Goal: Navigation & Orientation: Find specific page/section

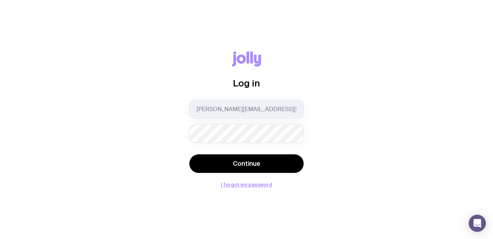
click at [321, 124] on div "Log in [PERSON_NAME][EMAIL_ADDRESS][DOMAIN_NAME] Continue I forgot my password" at bounding box center [246, 119] width 459 height 136
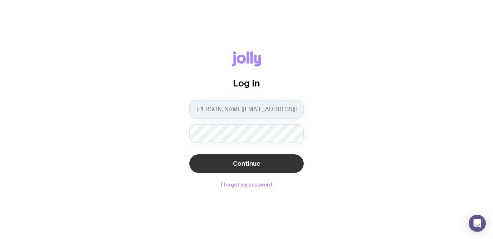
click at [263, 165] on button "Continue" at bounding box center [246, 163] width 114 height 19
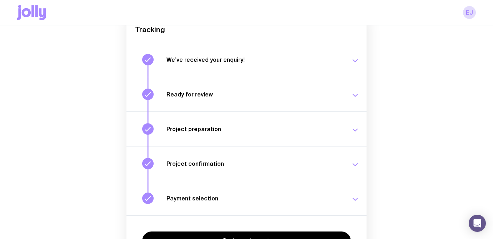
scroll to position [26, 0]
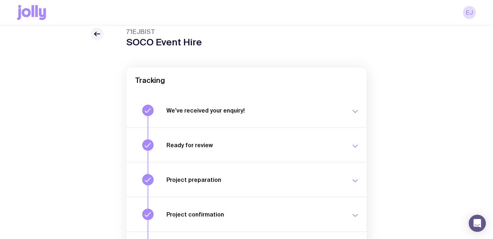
click at [358, 111] on icon "button" at bounding box center [355, 111] width 9 height 9
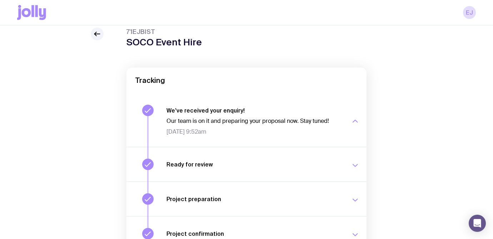
scroll to position [0, 0]
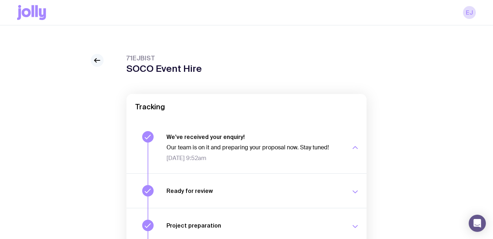
click at [98, 60] on icon at bounding box center [97, 60] width 5 height 0
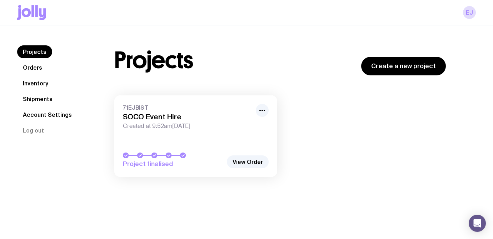
click at [37, 68] on link "Orders" at bounding box center [32, 67] width 31 height 13
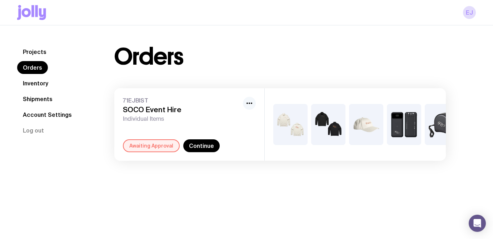
click at [249, 102] on icon "button" at bounding box center [249, 103] width 9 height 9
click at [161, 109] on h3 "SOCO Event Hire" at bounding box center [181, 109] width 117 height 9
click at [128, 108] on h3 "SOCO Event Hire" at bounding box center [181, 109] width 117 height 9
click at [201, 148] on link "Continue" at bounding box center [201, 145] width 36 height 13
click at [42, 116] on link "Account Settings" at bounding box center [47, 114] width 60 height 13
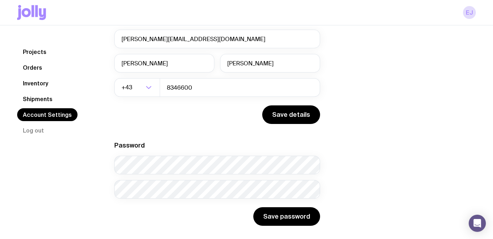
scroll to position [80, 0]
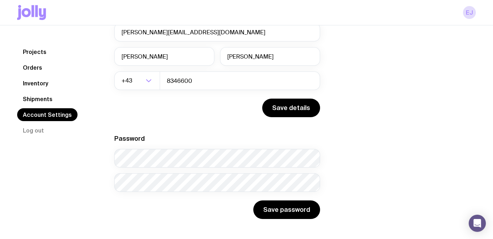
click at [34, 69] on link "Orders" at bounding box center [32, 67] width 31 height 13
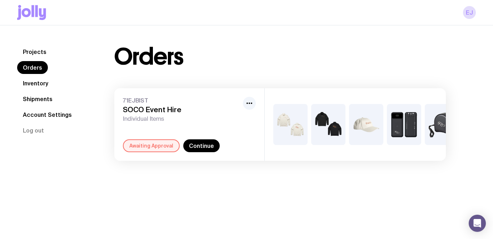
click at [37, 84] on link "Inventory" at bounding box center [35, 83] width 37 height 13
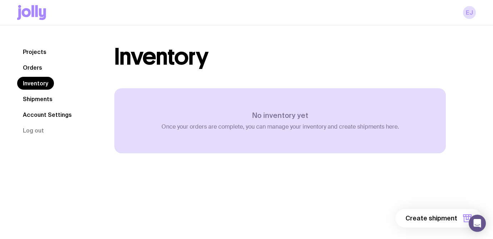
click at [40, 95] on link "Shipments" at bounding box center [37, 99] width 41 height 13
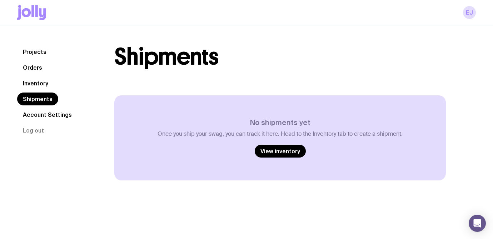
click at [41, 54] on link "Projects" at bounding box center [34, 51] width 35 height 13
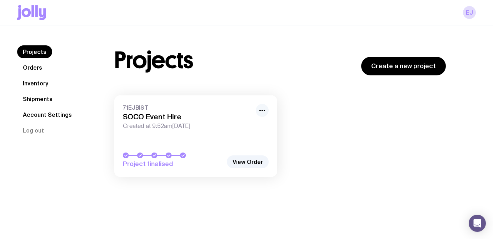
click at [262, 109] on icon "button" at bounding box center [262, 110] width 9 height 9
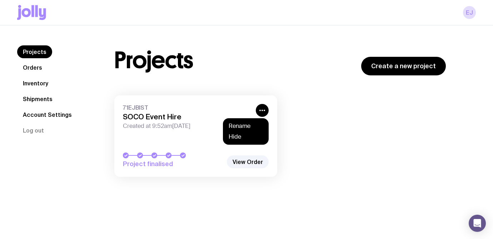
click at [313, 123] on div "71EJBIST SOCO Event Hire Created at 9:52am[DATE] Project finalised Rename Hide …" at bounding box center [280, 139] width 332 height 89
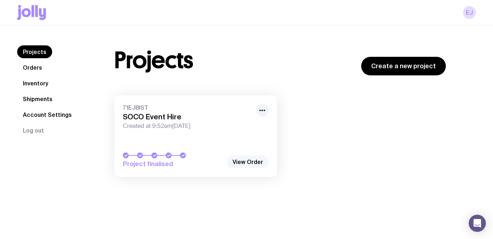
click at [251, 160] on link "View Order" at bounding box center [248, 161] width 42 height 13
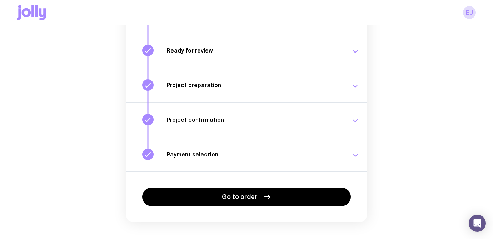
scroll to position [133, 0]
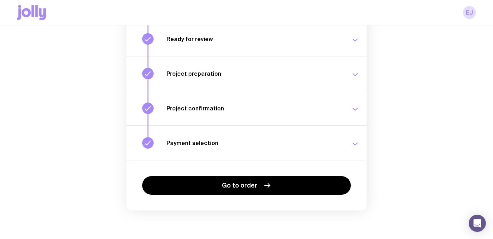
click at [355, 109] on icon "button" at bounding box center [355, 109] width 9 height 9
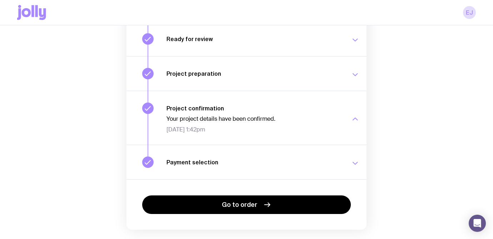
click at [352, 163] on icon "button" at bounding box center [355, 163] width 9 height 9
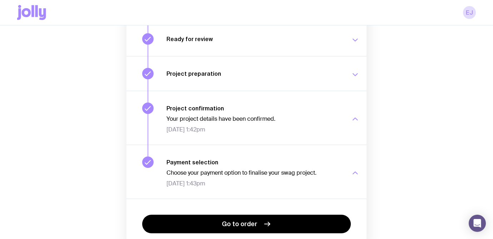
click at [355, 74] on icon "button" at bounding box center [355, 74] width 9 height 9
